Goal: Check status: Check status

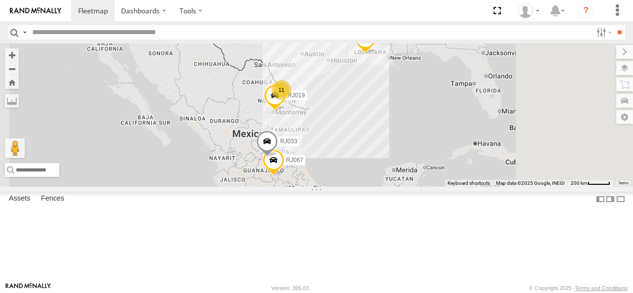
click at [0, 0] on span at bounding box center [0, 0] width 0 height 0
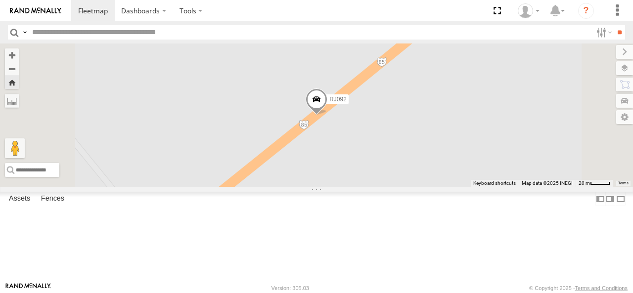
click at [327, 115] on span at bounding box center [317, 101] width 22 height 27
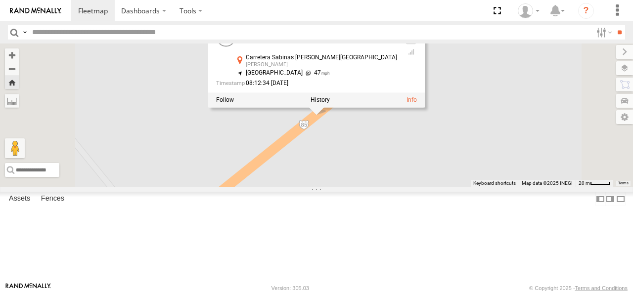
click at [0, 0] on span at bounding box center [0, 0] width 0 height 0
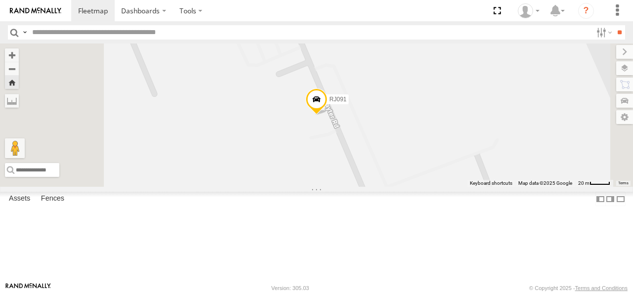
click at [327, 115] on span at bounding box center [317, 101] width 22 height 27
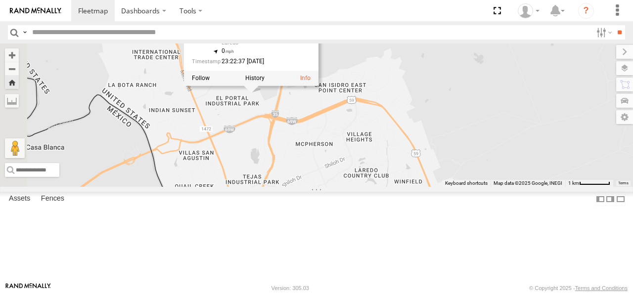
drag, startPoint x: 313, startPoint y: 225, endPoint x: 409, endPoint y: 187, distance: 103.0
click at [409, 187] on div "RJ091 RJ091 TRAFFIX [PERSON_NAME] Laredo 27.61503 , -99.50224 0 23:22:37 [DATE]" at bounding box center [316, 115] width 633 height 143
